Goal: Communication & Community: Answer question/provide support

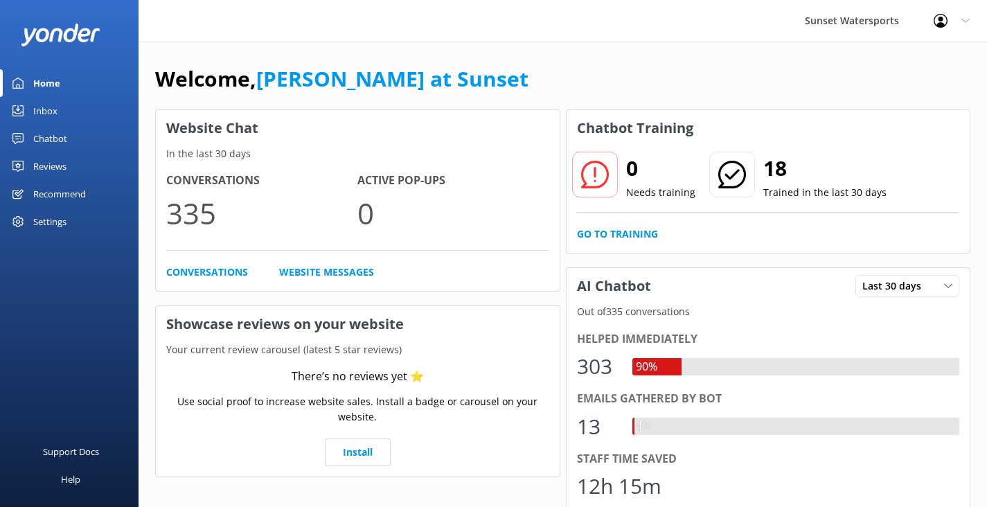
click at [55, 112] on div "Inbox" at bounding box center [45, 111] width 24 height 28
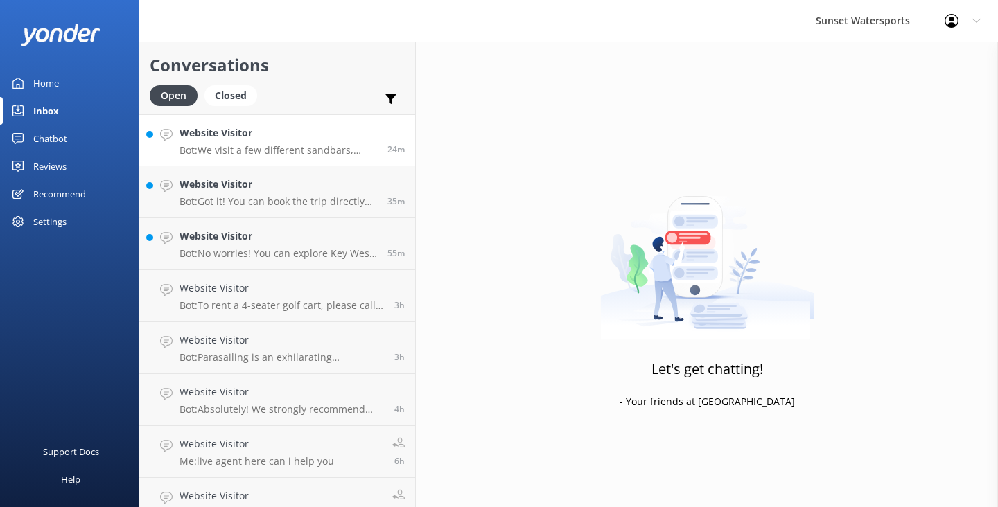
click at [286, 148] on p "Bot: We visit a few different sandbars, including the one with the swing! Our s…" at bounding box center [277, 150] width 197 height 12
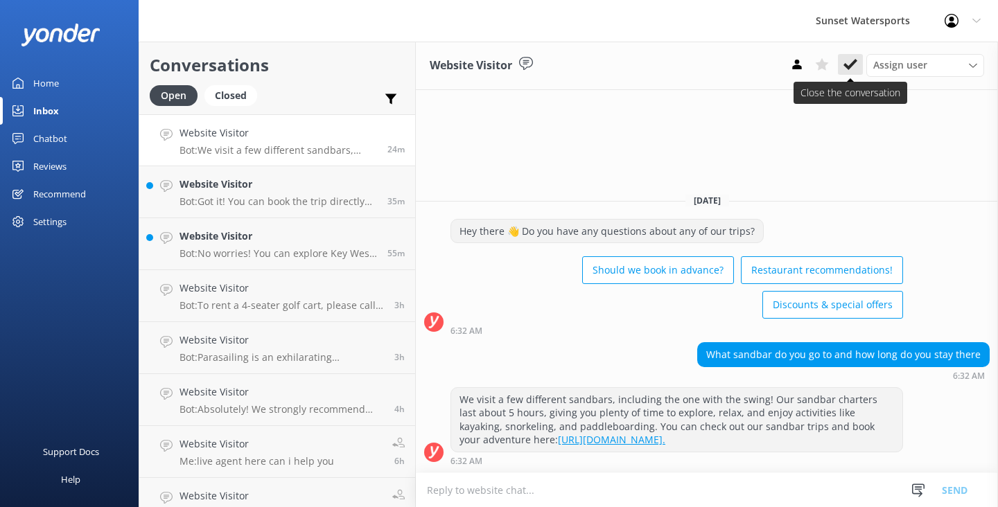
click at [847, 71] on icon at bounding box center [850, 65] width 14 height 14
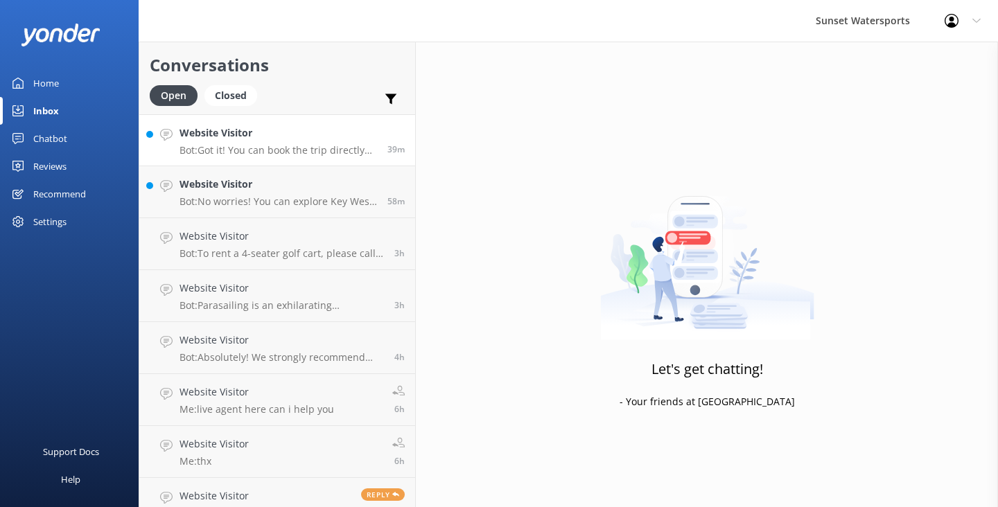
click at [272, 139] on h4 "Website Visitor" at bounding box center [277, 132] width 197 height 15
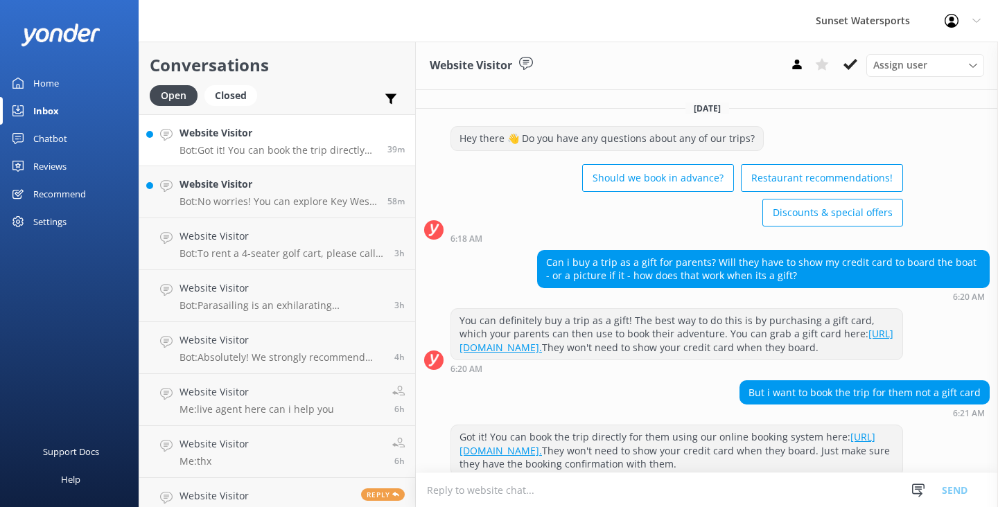
scroll to position [109, 0]
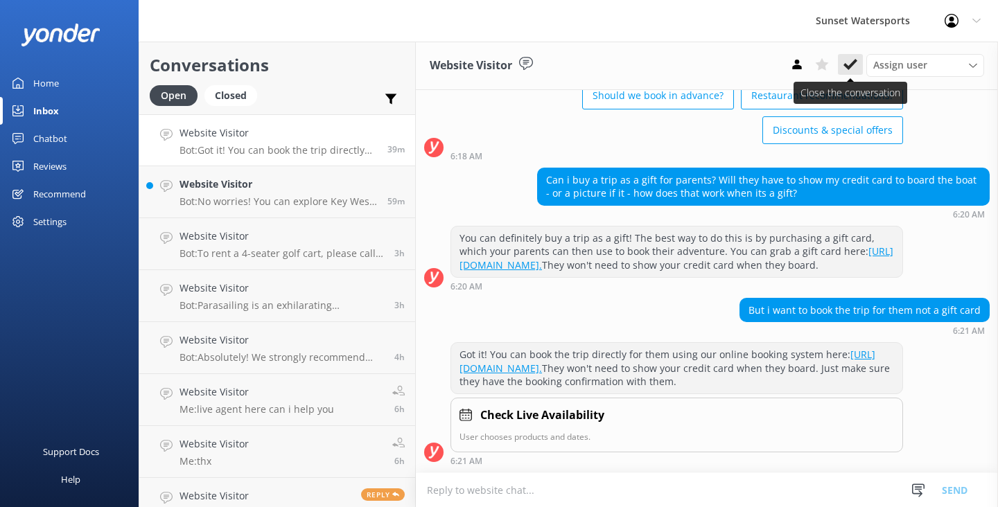
click at [845, 64] on use at bounding box center [850, 64] width 14 height 11
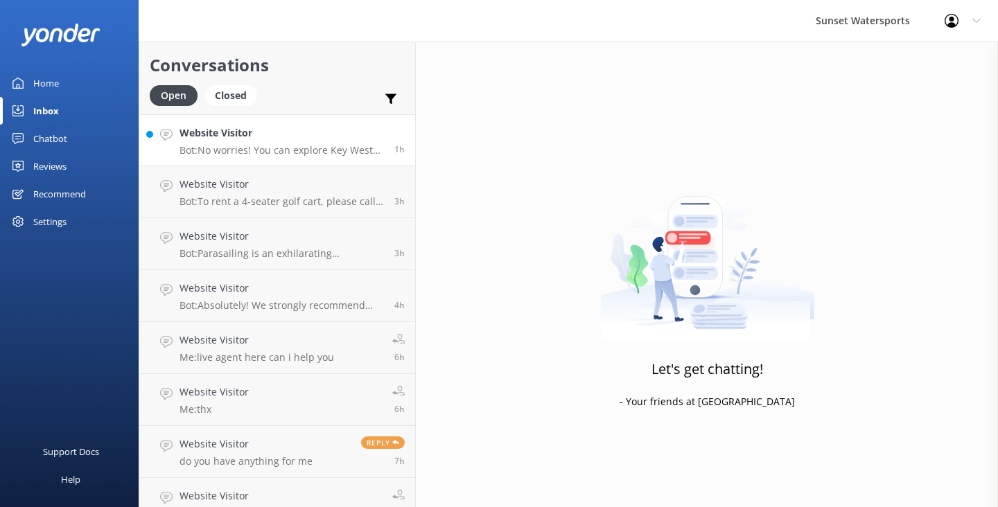
click at [332, 137] on h4 "Website Visitor" at bounding box center [281, 132] width 204 height 15
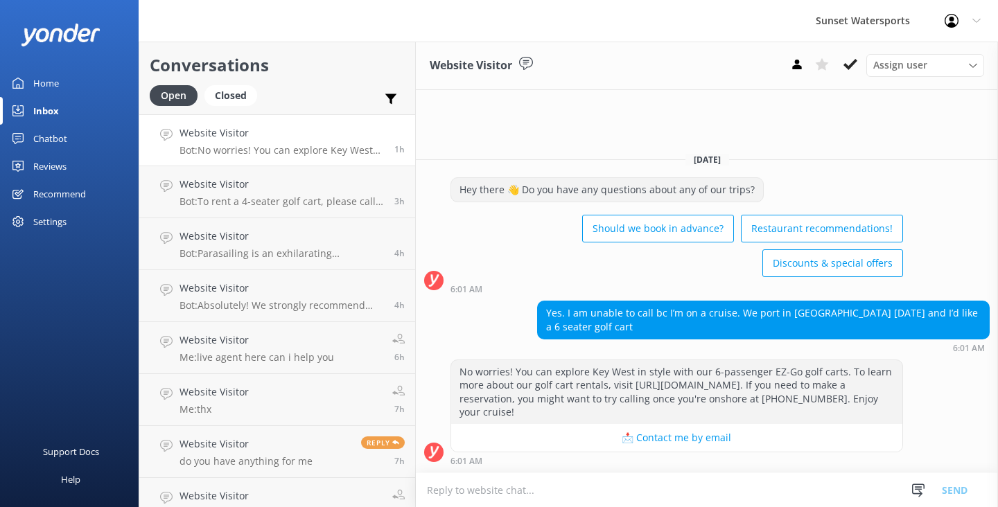
click at [51, 114] on div "Inbox" at bounding box center [46, 111] width 26 height 28
